Goal: Transaction & Acquisition: Purchase product/service

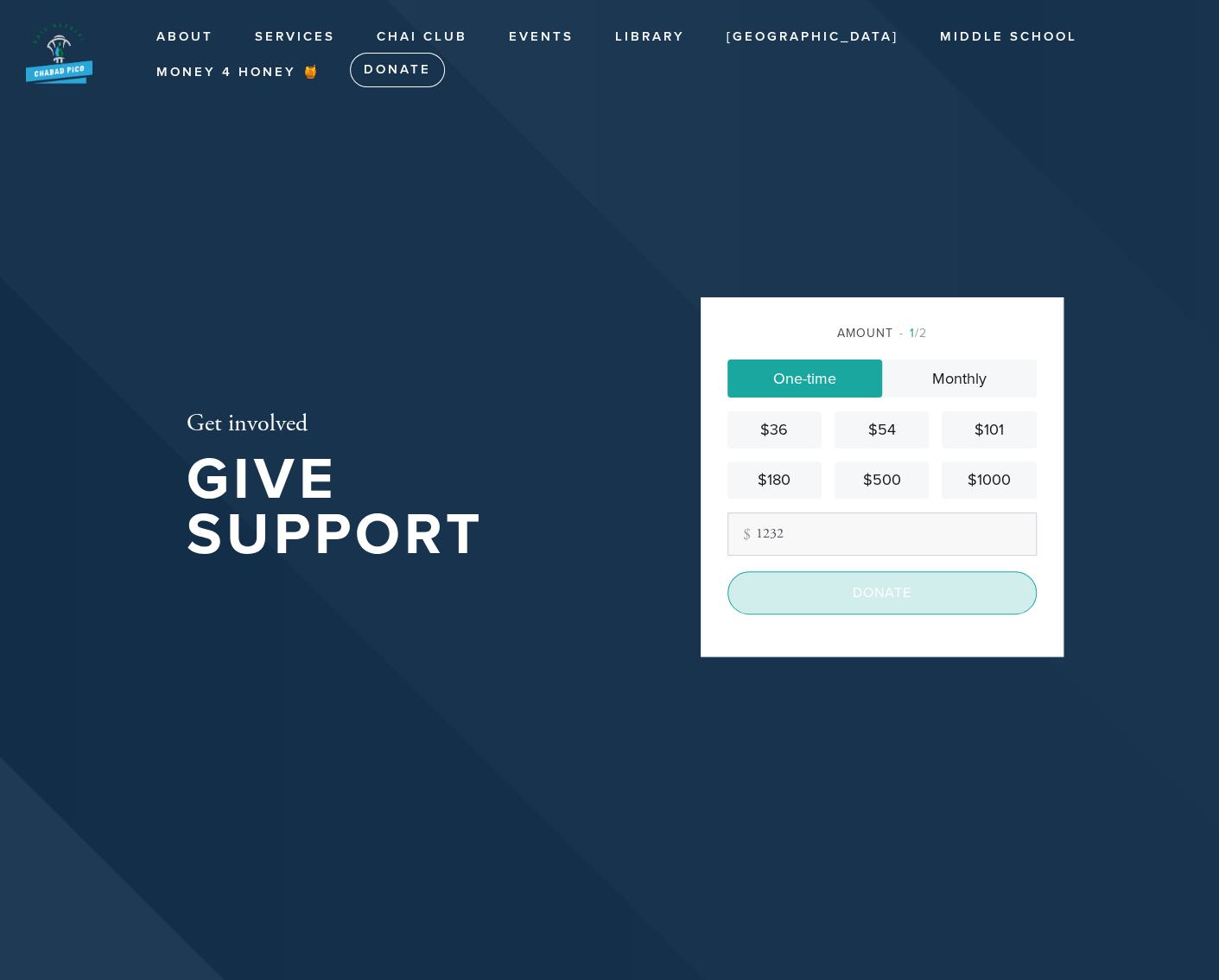
type input "1232"
click at [841, 590] on input "Donate" at bounding box center [882, 593] width 309 height 43
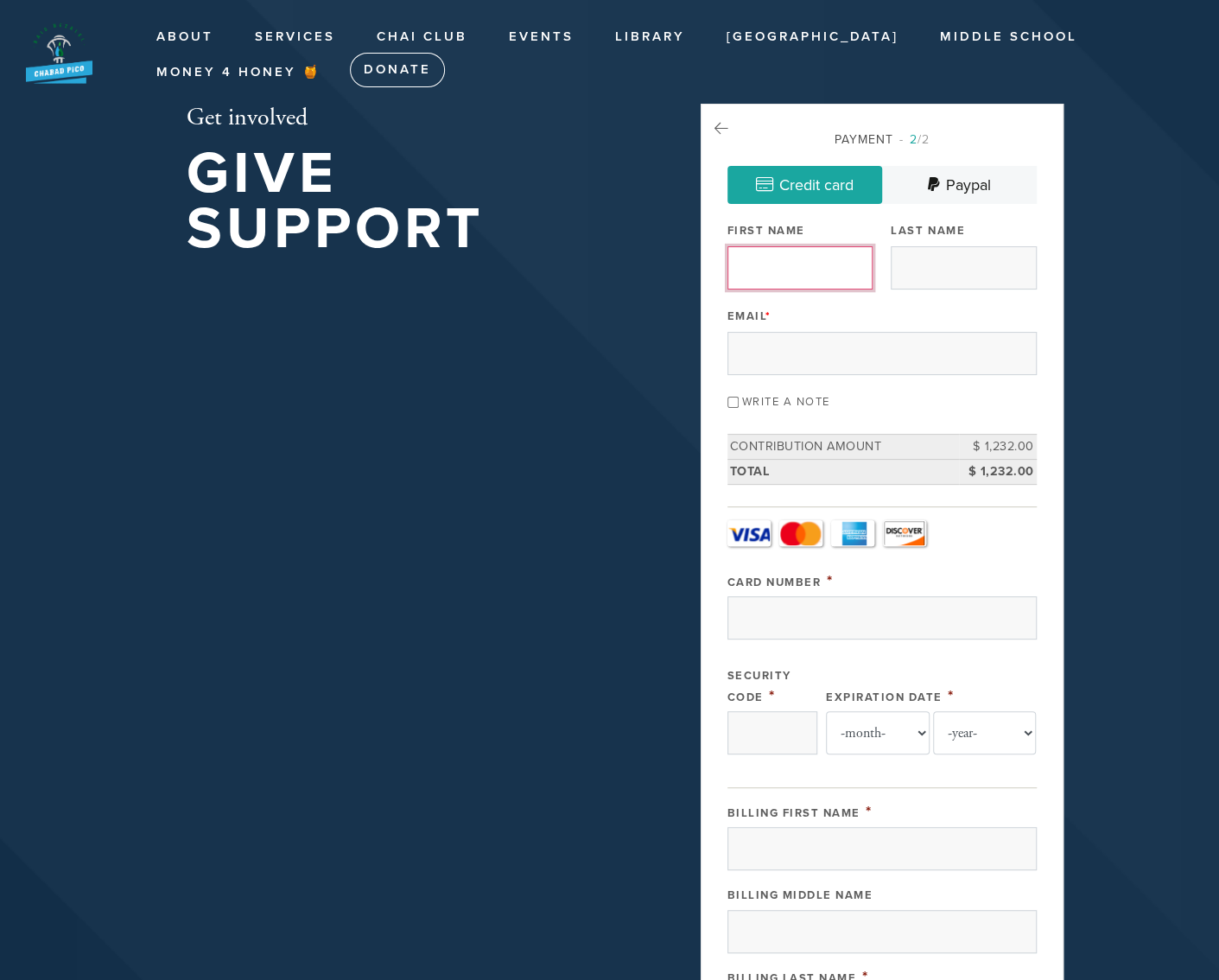
click at [778, 271] on input "First Name" at bounding box center [800, 268] width 145 height 43
type input "SALAR"
type input "ROYAEI"
type input "[EMAIL_ADDRESS][DOMAIN_NAME]"
type input "1515 South Beverly Drive"
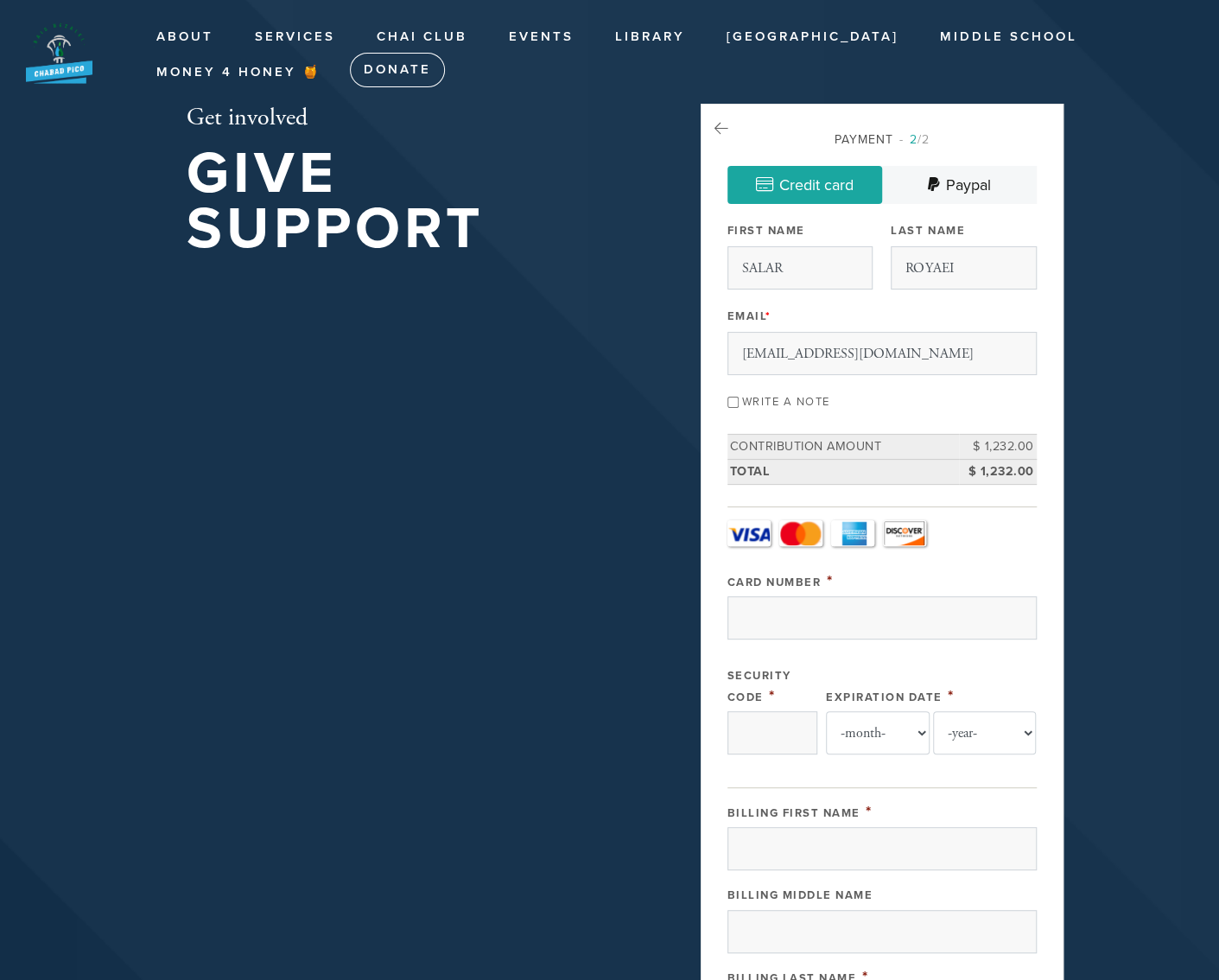
type input "Los Angeles"
type input "United States"
type input "90035"
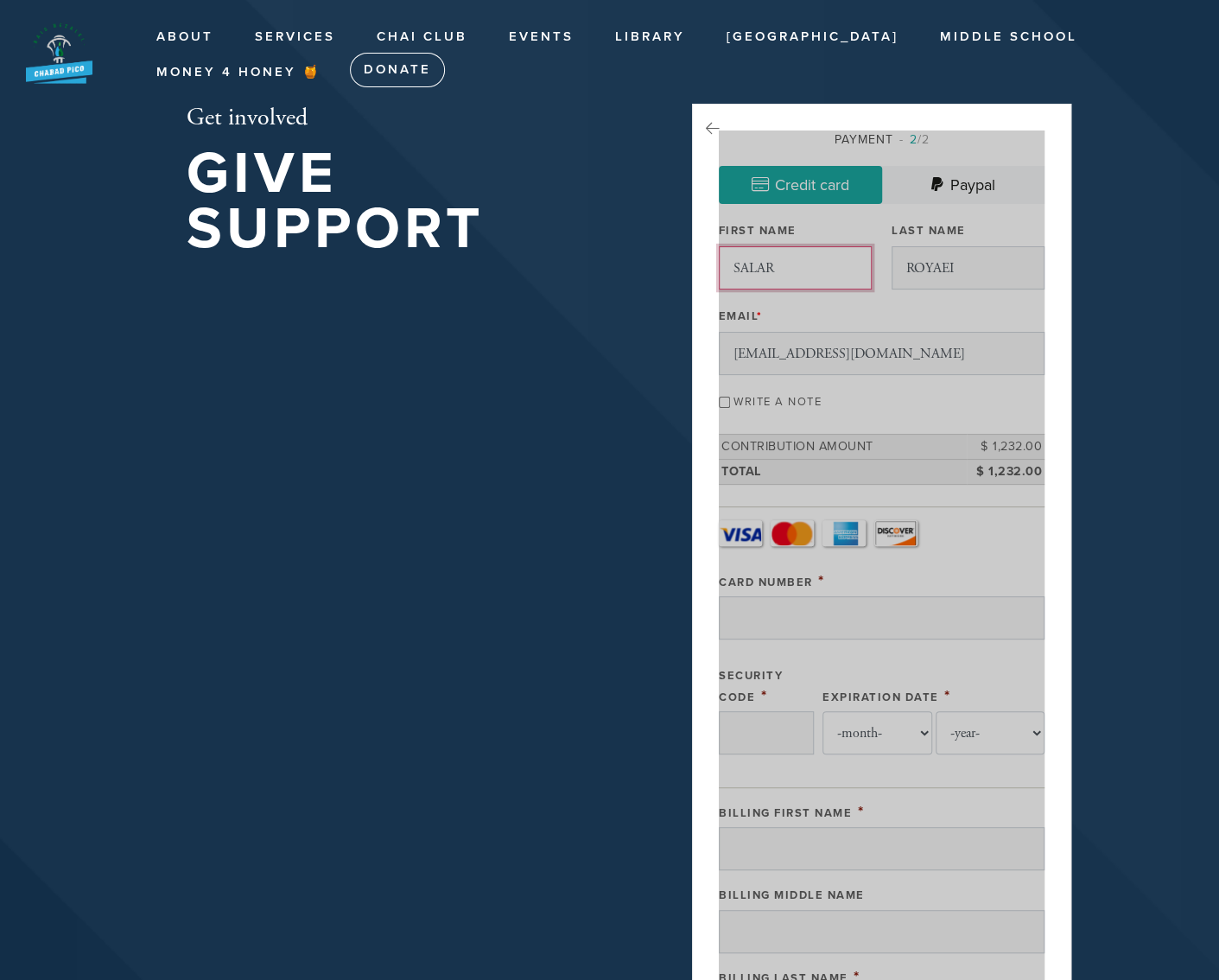
scroll to position [722, 0]
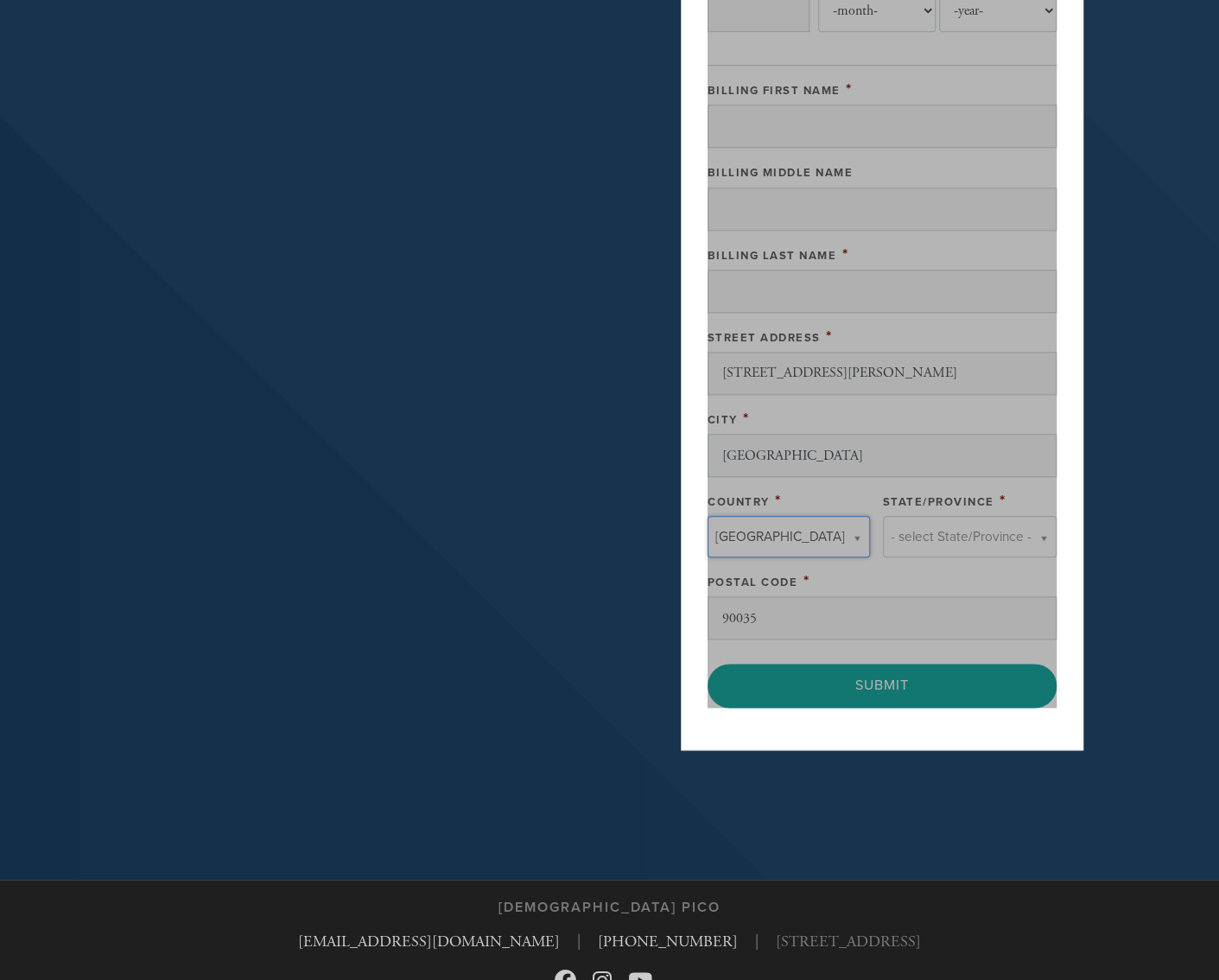
type input "United States"
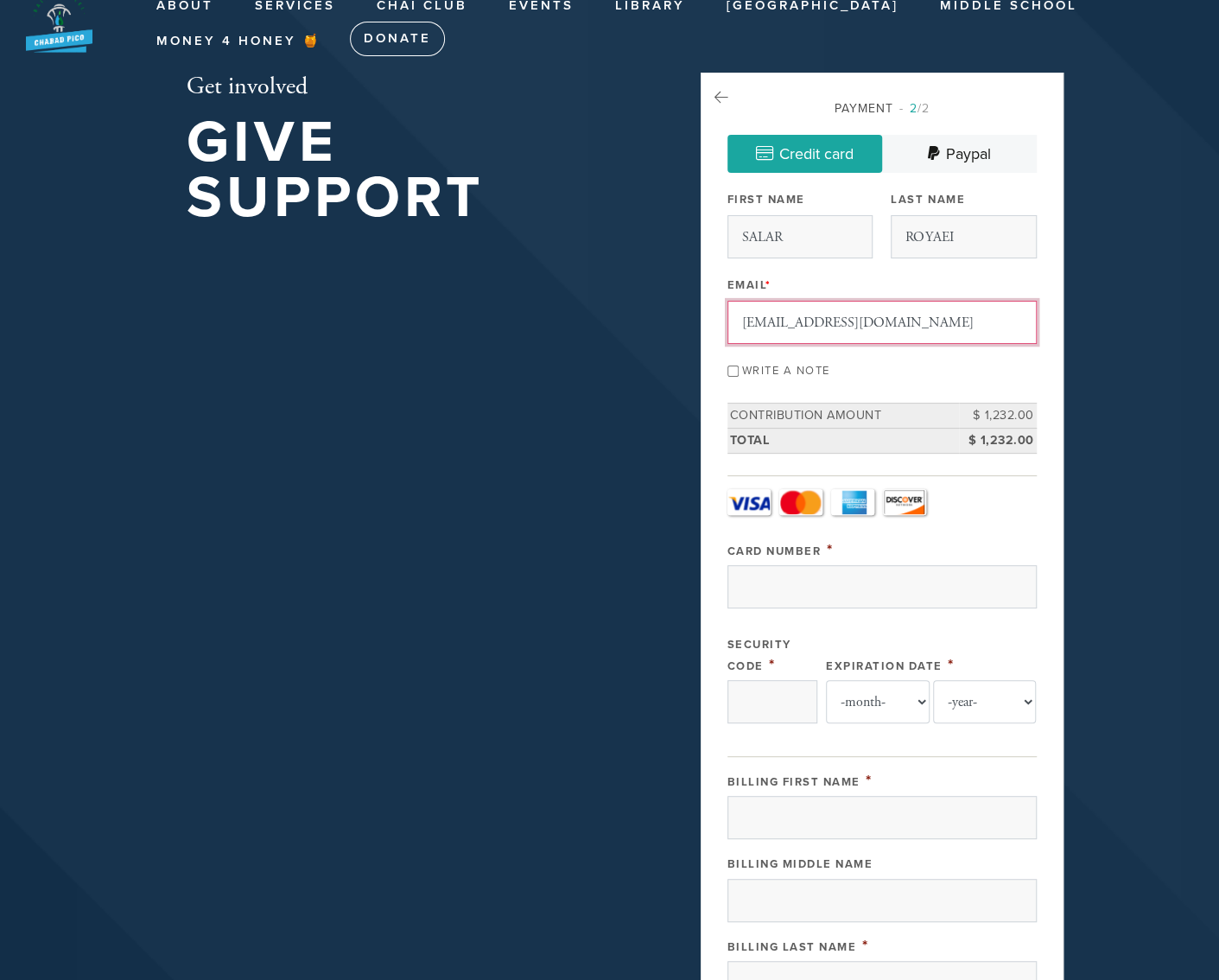
scroll to position [0, 0]
drag, startPoint x: 918, startPoint y: 320, endPoint x: 574, endPoint y: 352, distance: 345.5
click at [574, 352] on div "Get involved Give Support Payment 2 /2 Credit card Paypal Payment Processor Pay…" at bounding box center [610, 770] width 933 height 1395
type input "SALAR.ROYAEI@GMAIL.COM"
click at [858, 585] on input "Card Number" at bounding box center [882, 586] width 309 height 43
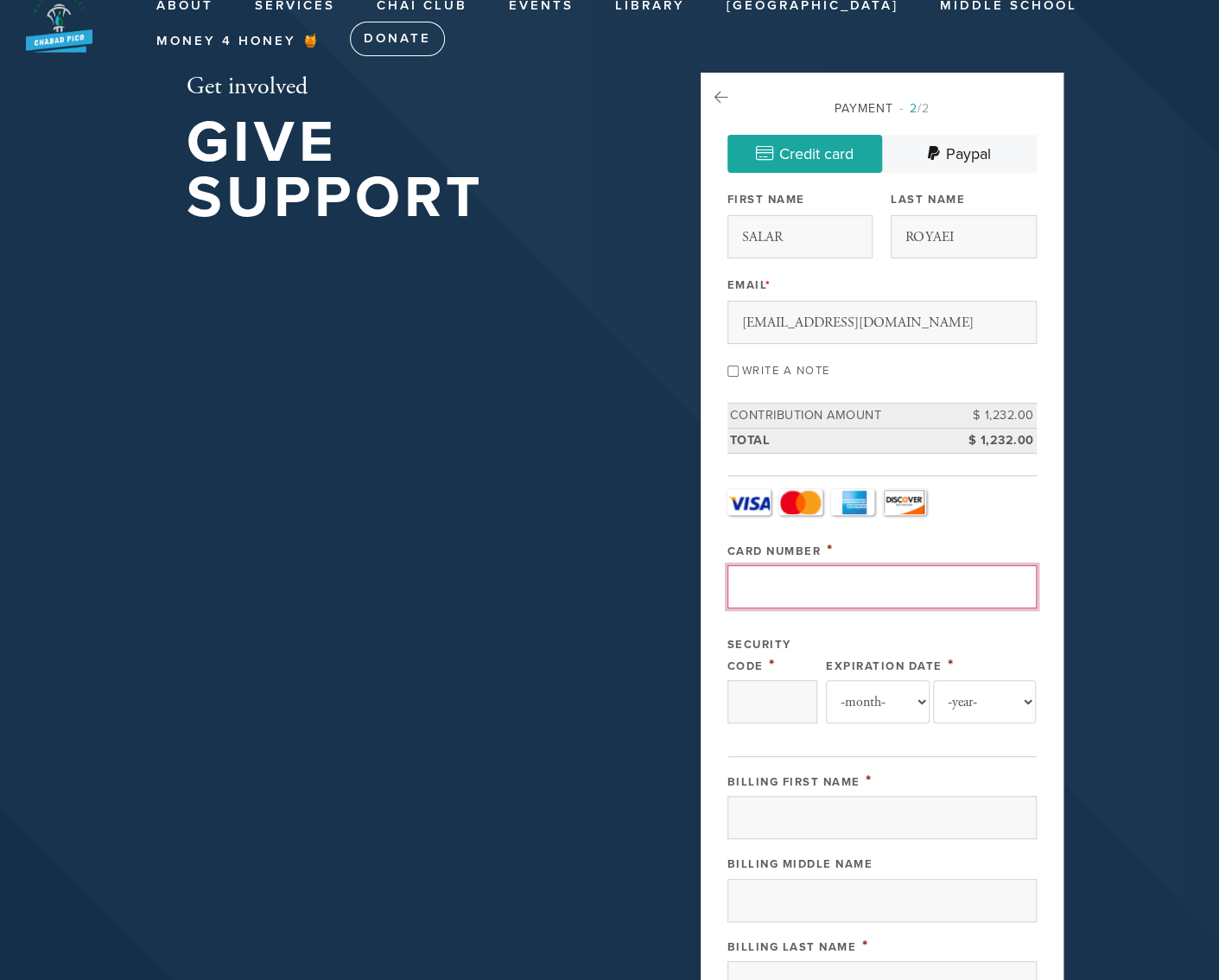
type input "4246315358378238"
type input "161"
select select "2"
select select "2028"
type input "Salar"
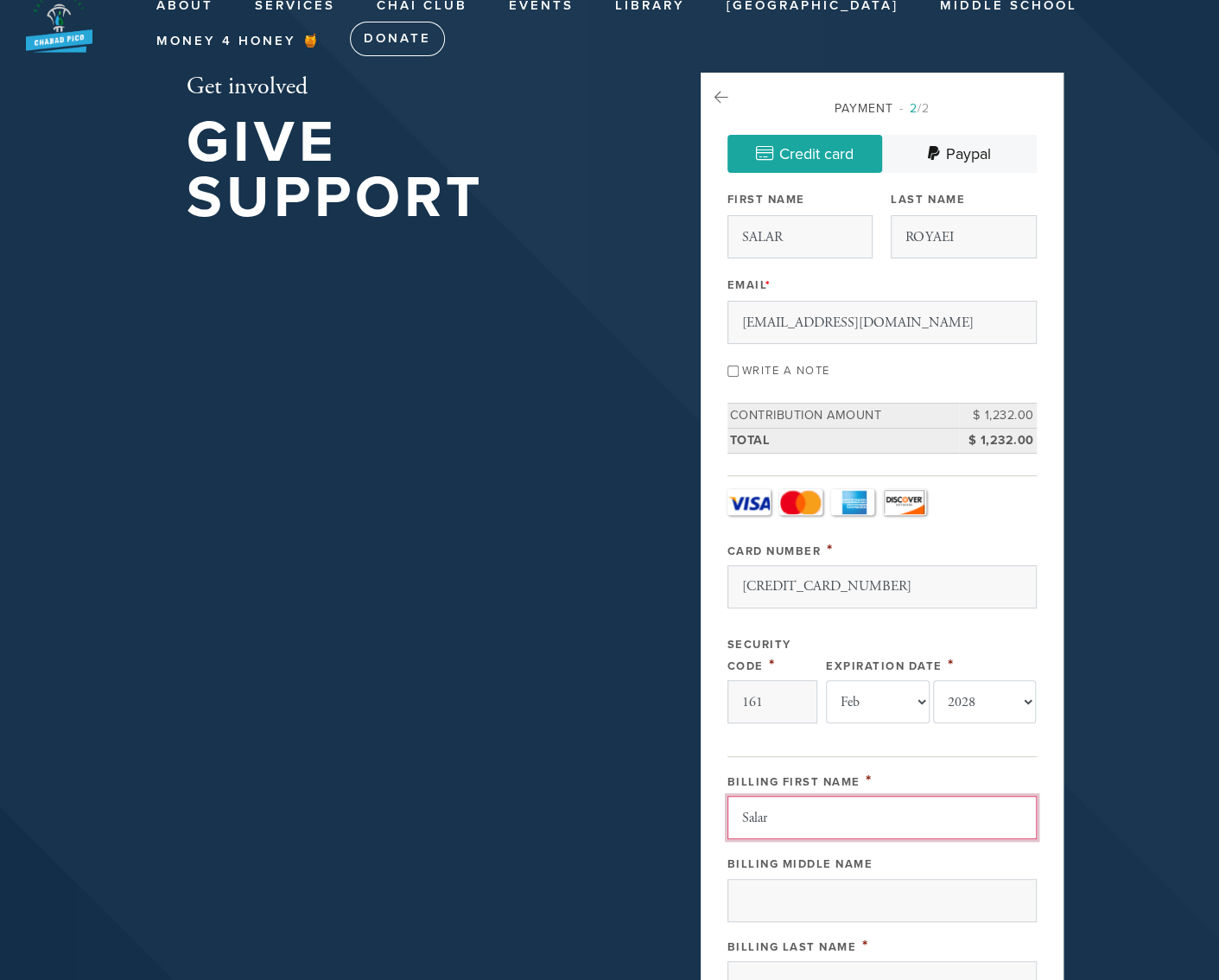
type input "Royaei"
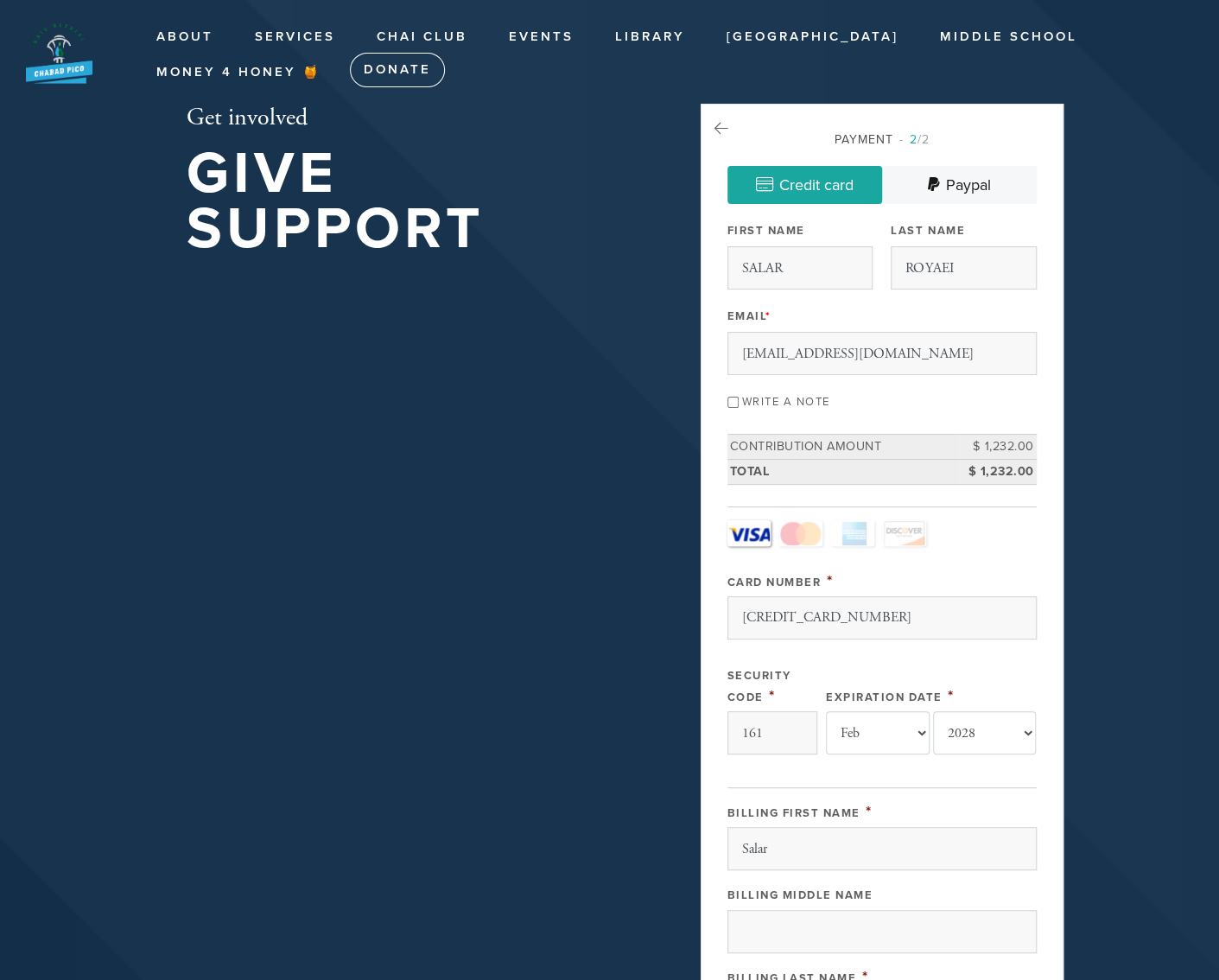
click at [781, 398] on label "Write a note" at bounding box center [787, 401] width 88 height 14
click at [739, 398] on input "Write a note" at bounding box center [733, 402] width 11 height 11
checkbox input "true"
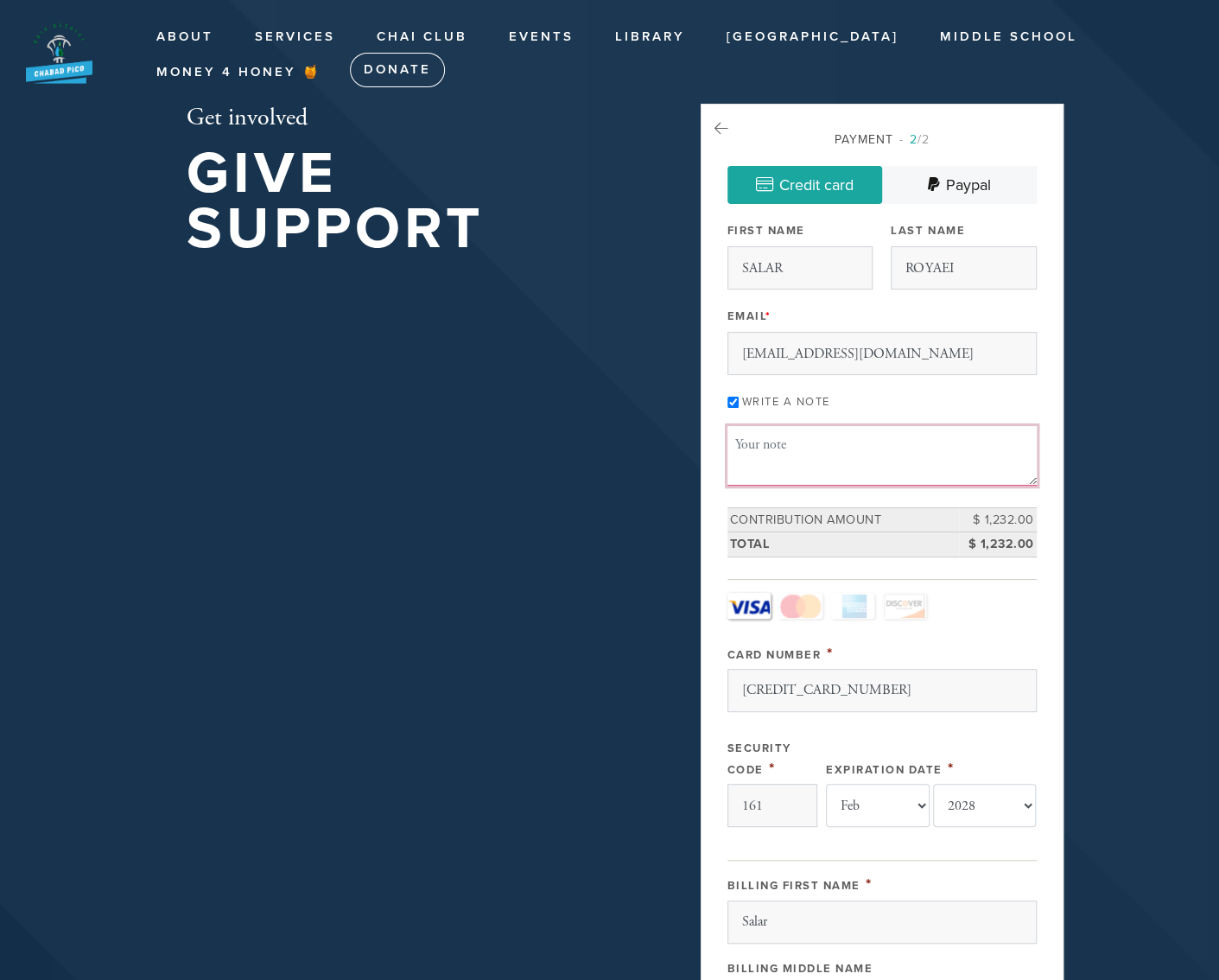
click at [761, 452] on textarea "Message or dedication" at bounding box center [882, 455] width 309 height 59
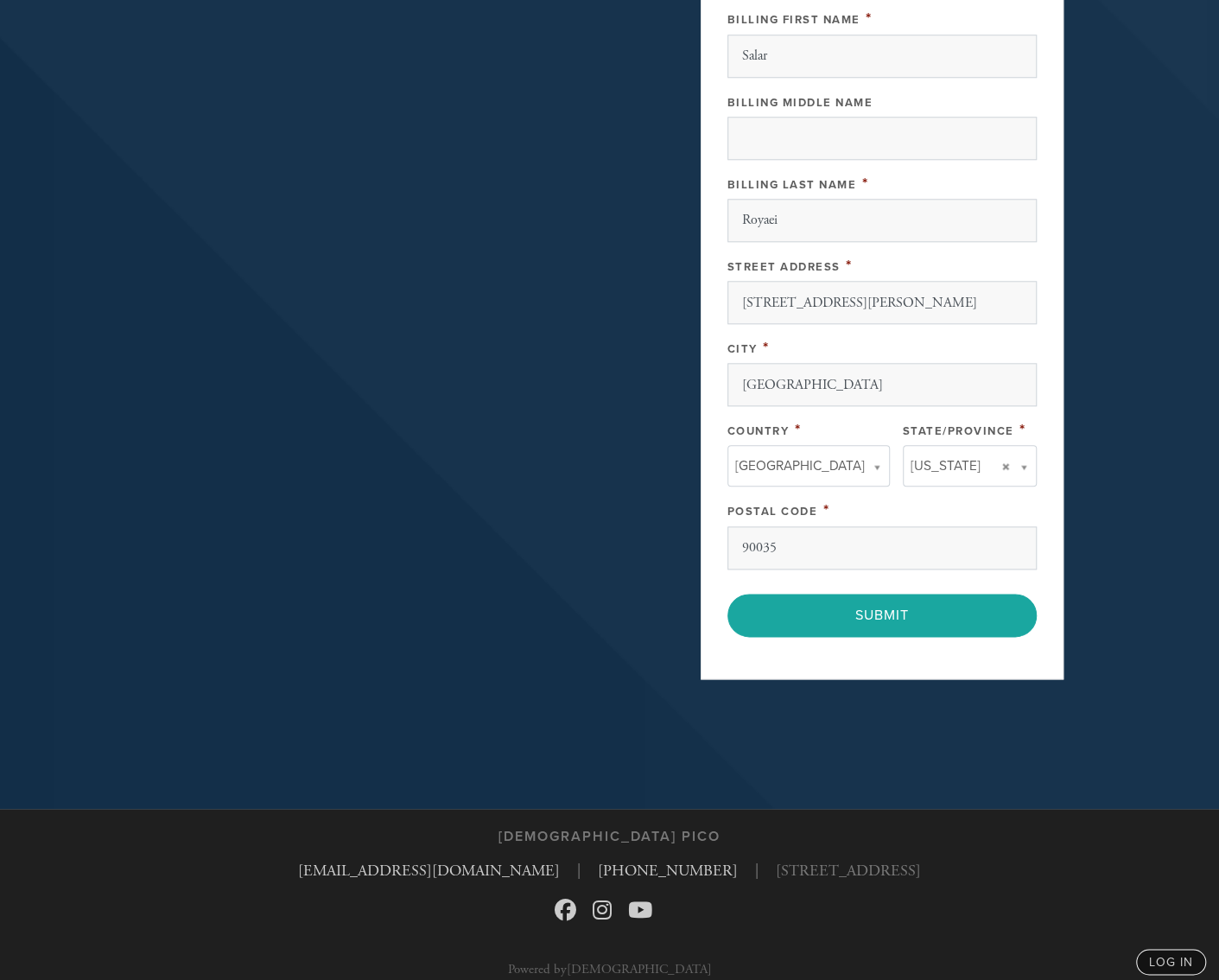
scroll to position [870, 0]
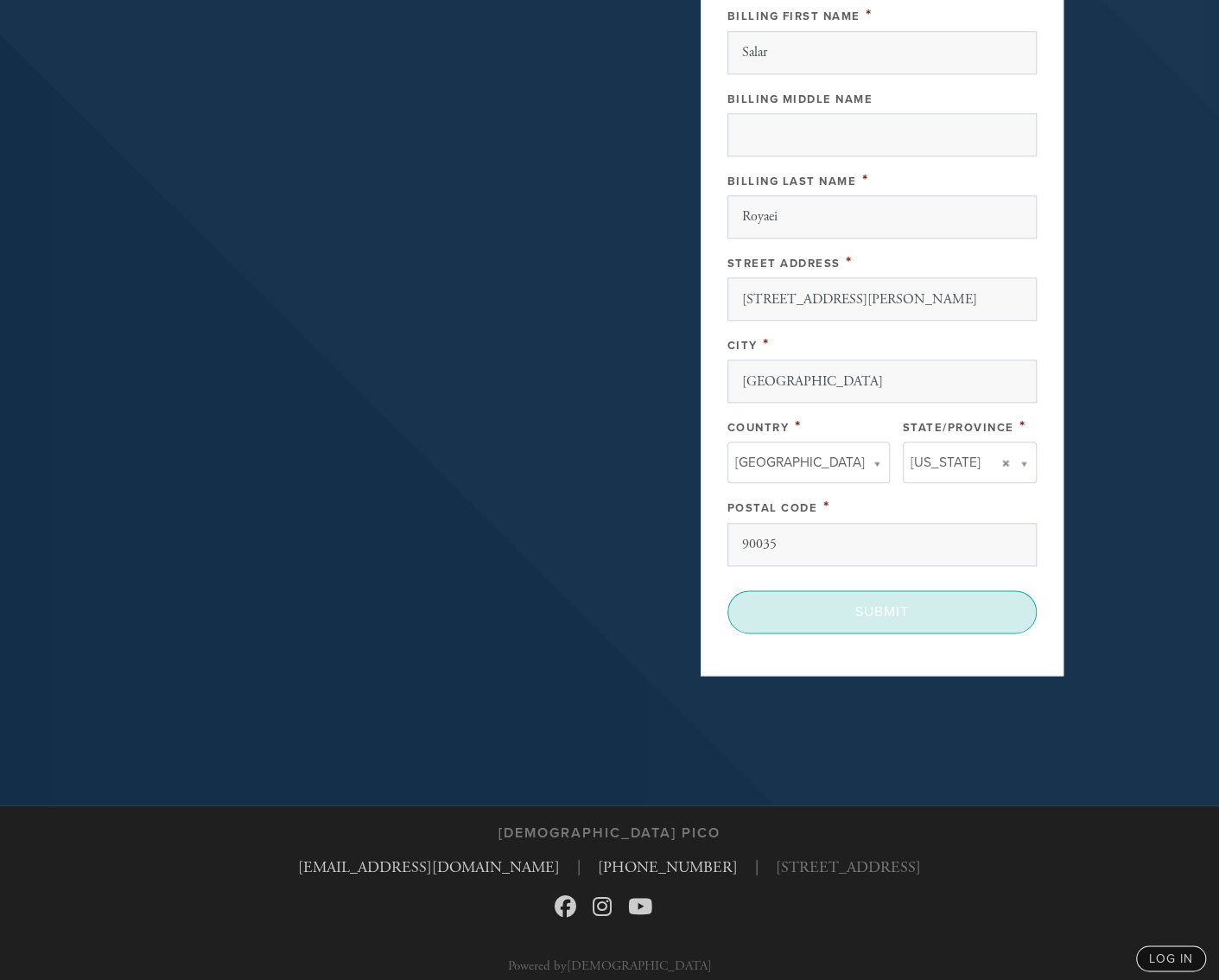
type textarea "For Neshama of ELIYAHOO SAEED BEN MASHALLA!"
click at [891, 599] on input "Submit" at bounding box center [882, 611] width 309 height 43
